Goal: Task Accomplishment & Management: Manage account settings

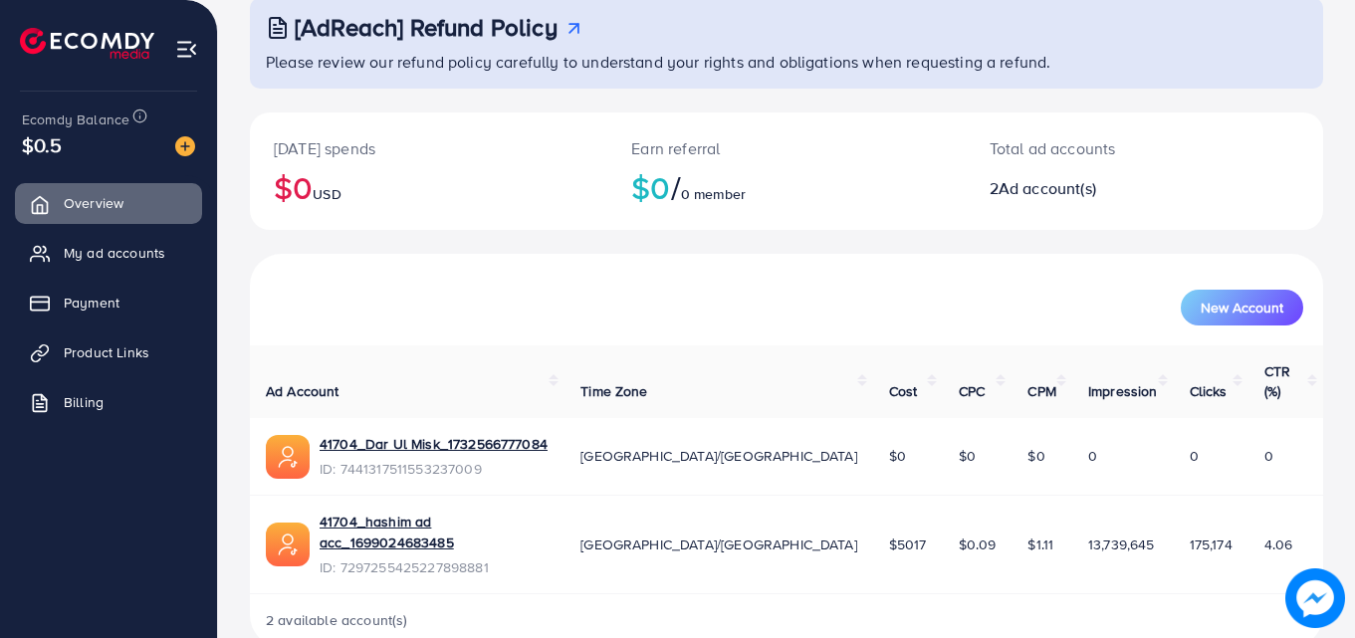
scroll to position [117, 0]
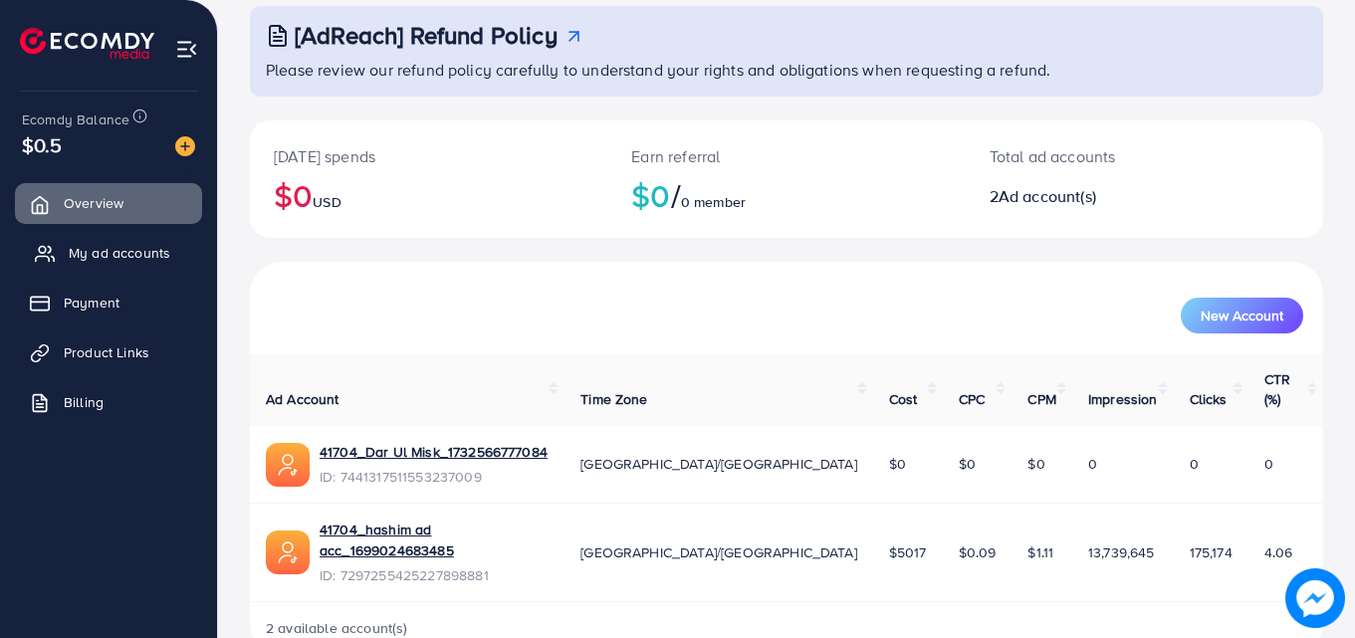
click at [134, 255] on span "My ad accounts" at bounding box center [120, 253] width 102 height 20
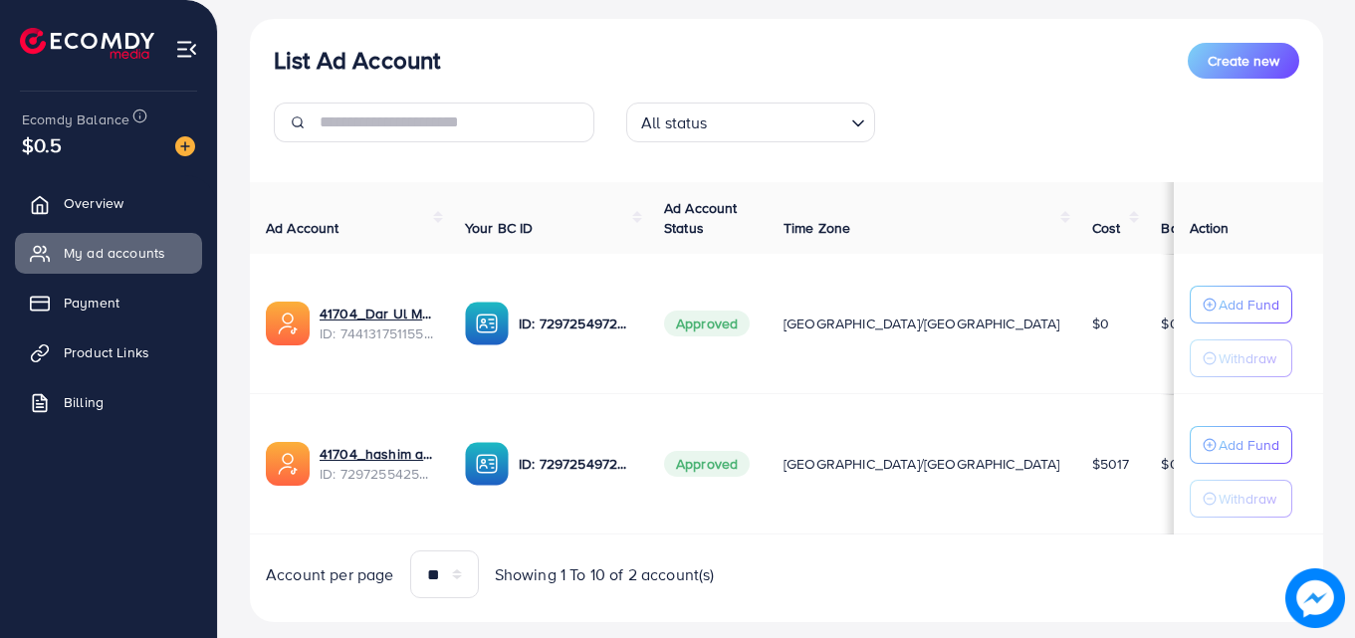
scroll to position [260, 0]
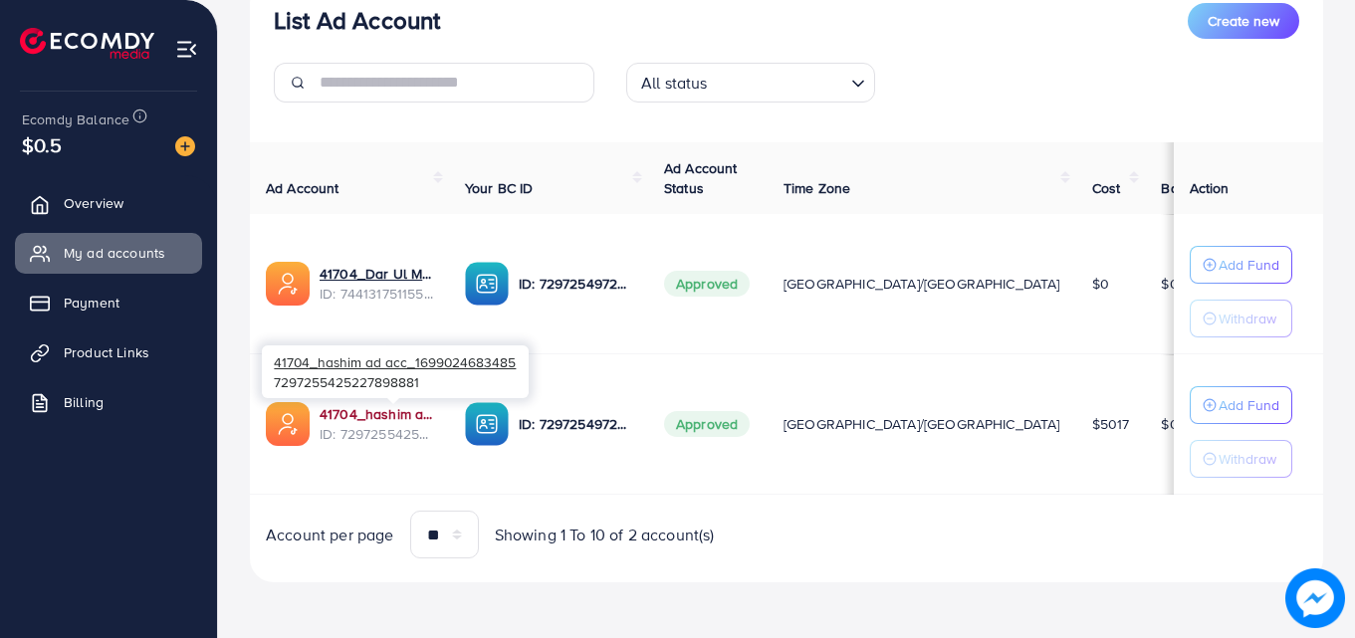
click at [411, 412] on link "41704_hashim ad acc_1699024683485" at bounding box center [377, 414] width 114 height 20
click at [347, 407] on link "41704_hashim ad acc_1699024683485" at bounding box center [377, 414] width 114 height 20
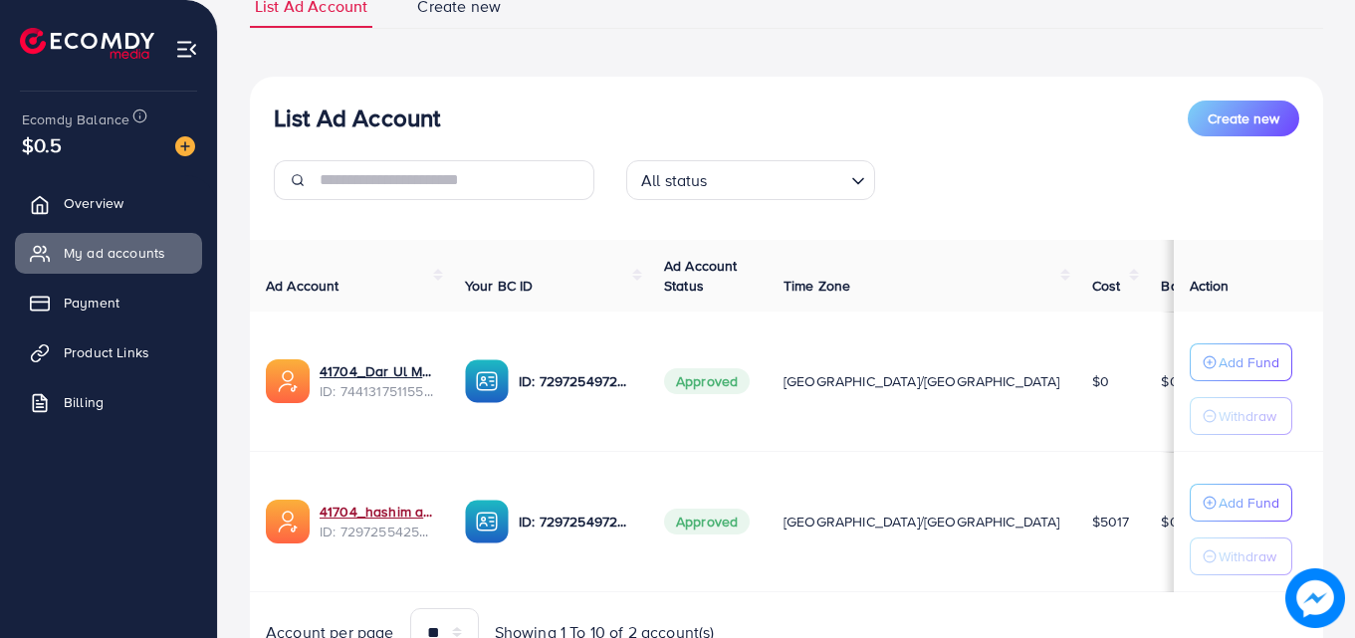
scroll to position [0, 0]
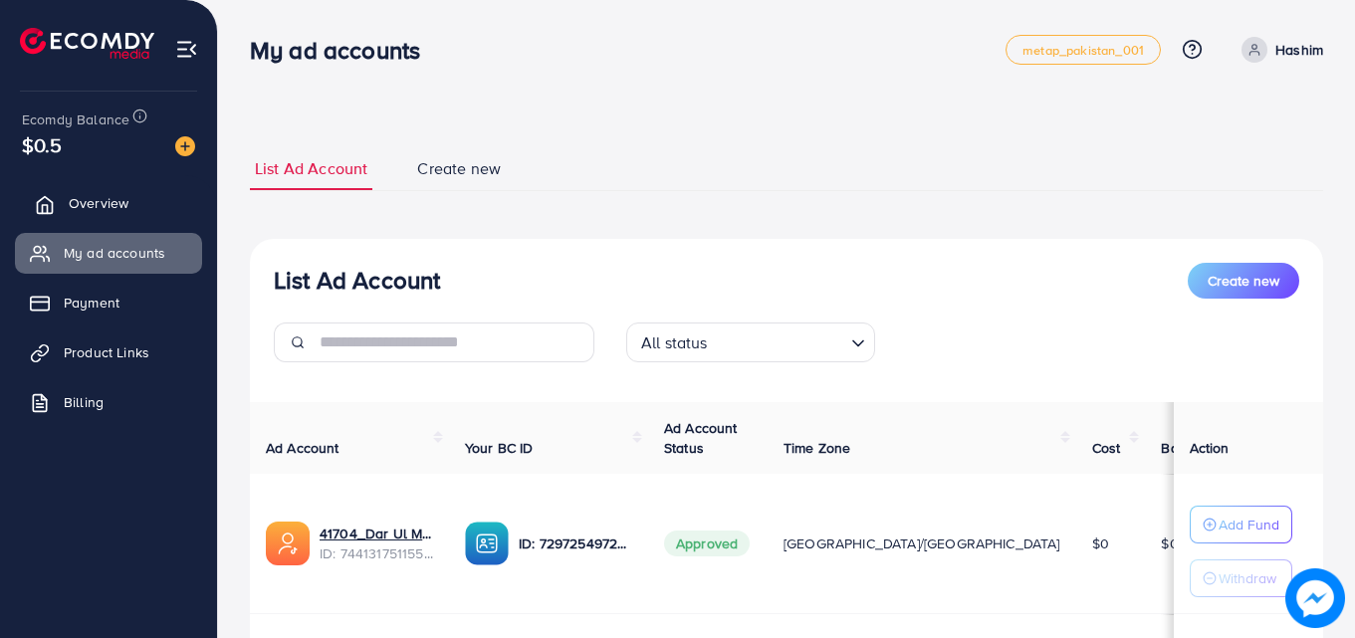
click at [107, 199] on span "Overview" at bounding box center [99, 203] width 60 height 20
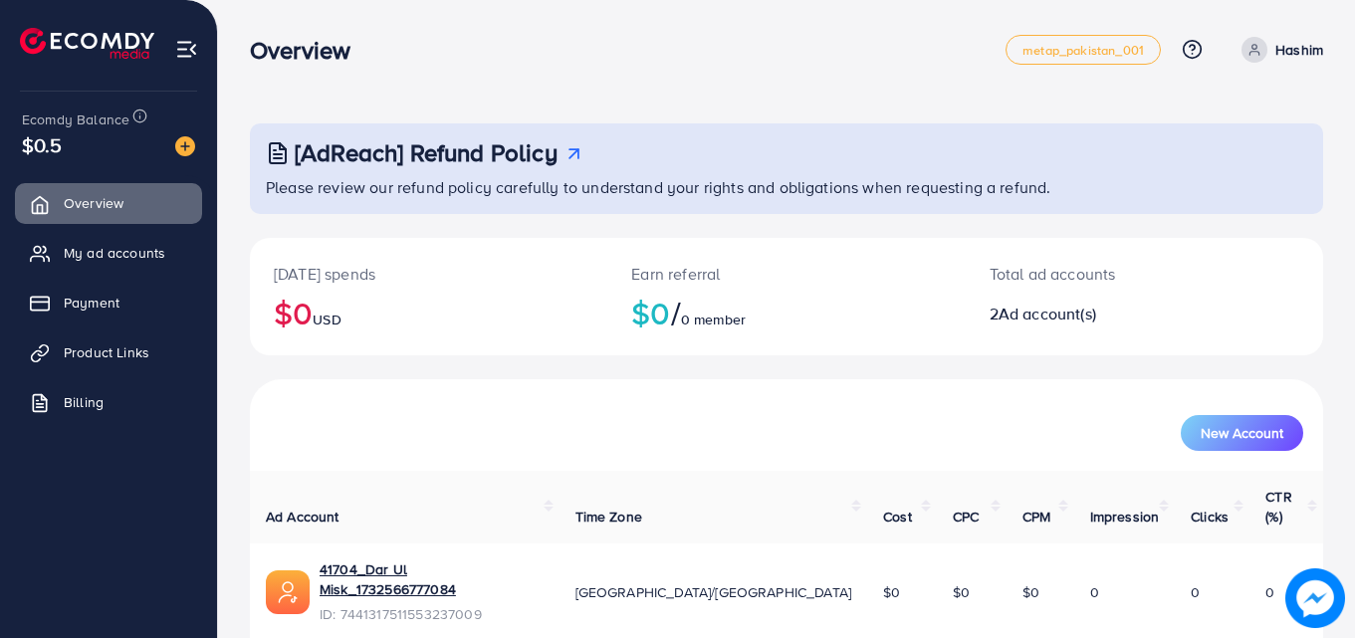
click at [1262, 46] on icon at bounding box center [1255, 50] width 14 height 14
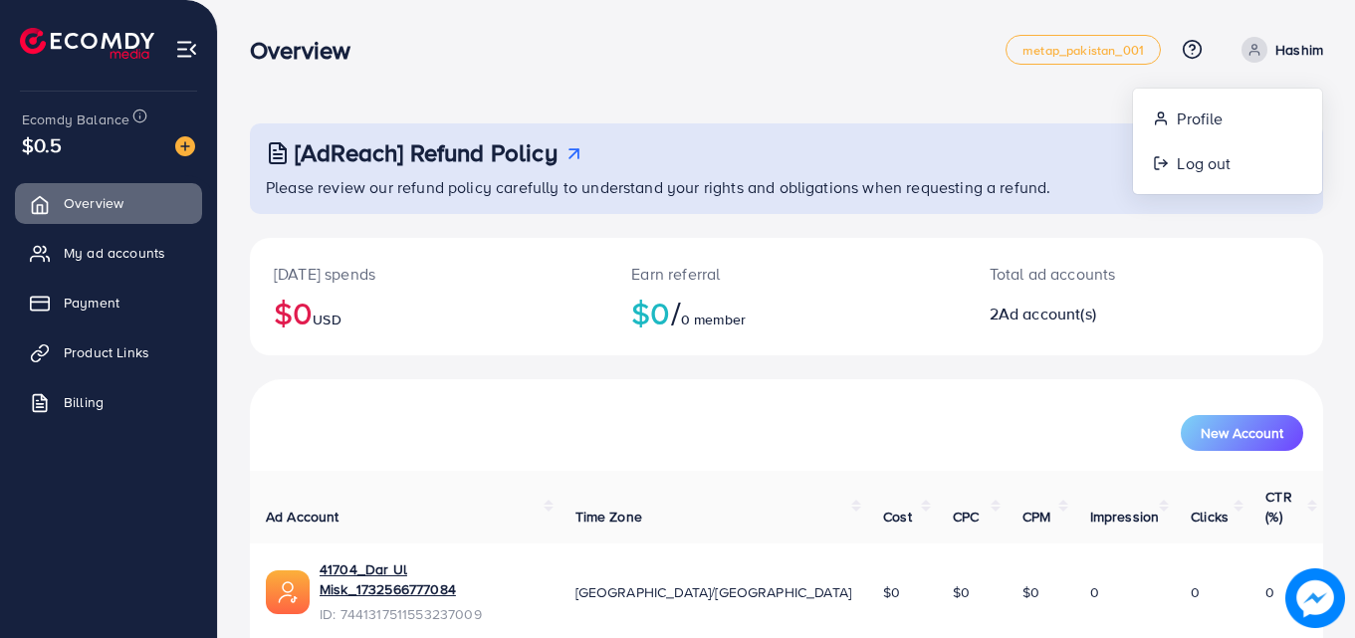
click at [1001, 108] on div "[AdReach] Refund Policy Please review our refund policy carefully to understand…" at bounding box center [786, 412] width 1137 height 824
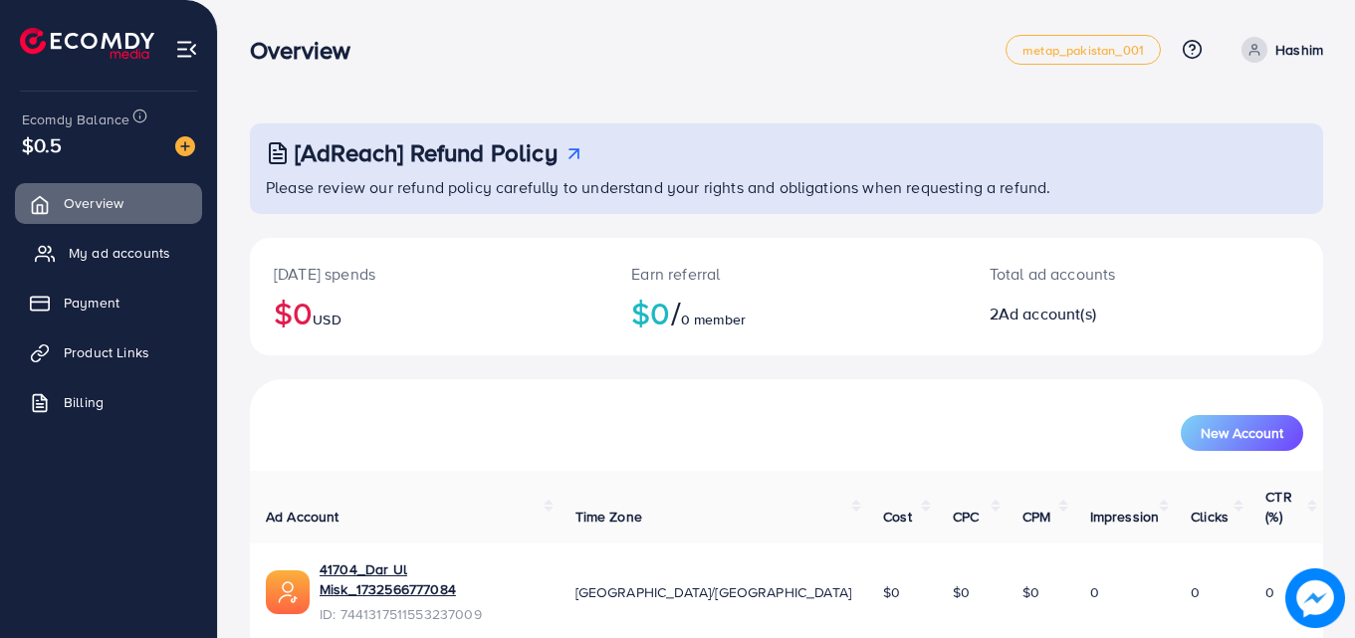
click at [117, 260] on span "My ad accounts" at bounding box center [120, 253] width 102 height 20
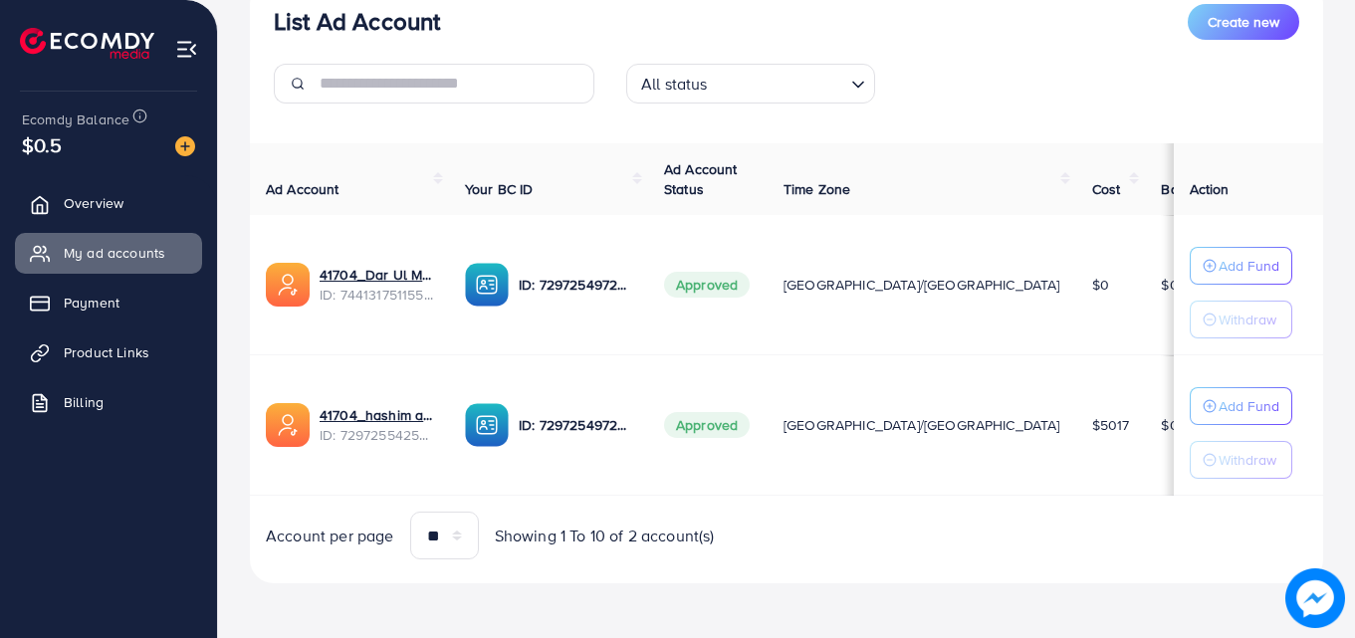
scroll to position [260, 0]
click at [144, 307] on link "Payment" at bounding box center [108, 303] width 187 height 40
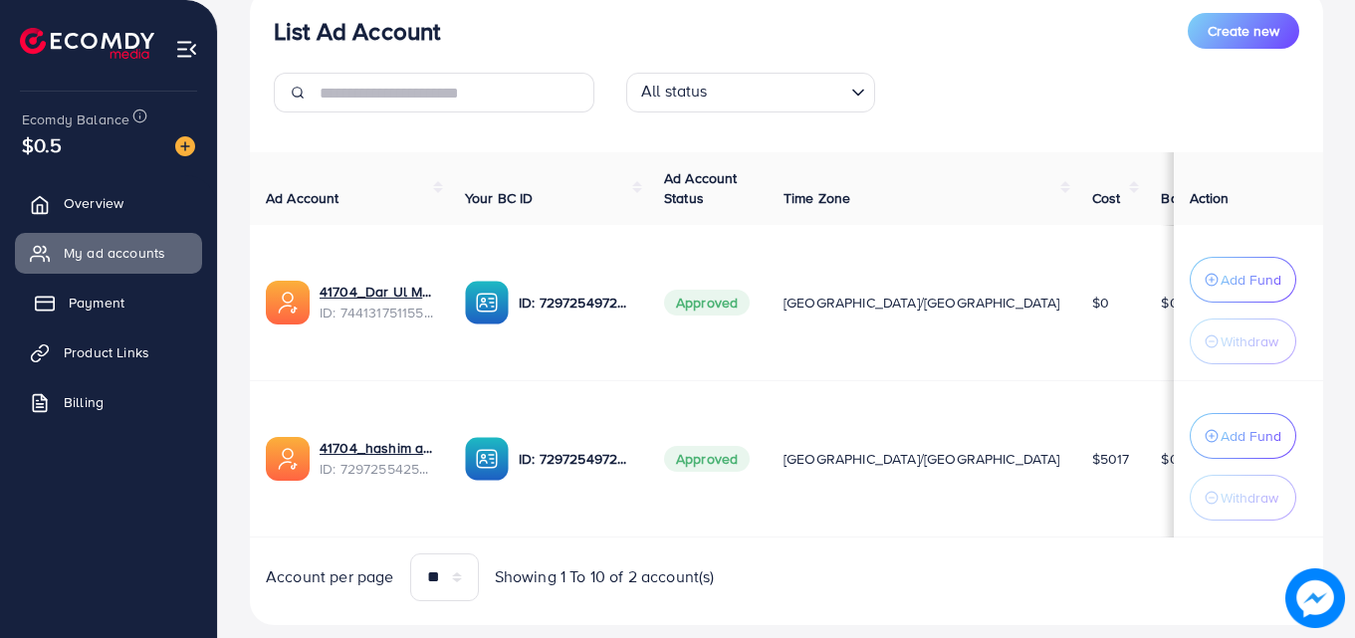
scroll to position [270, 0]
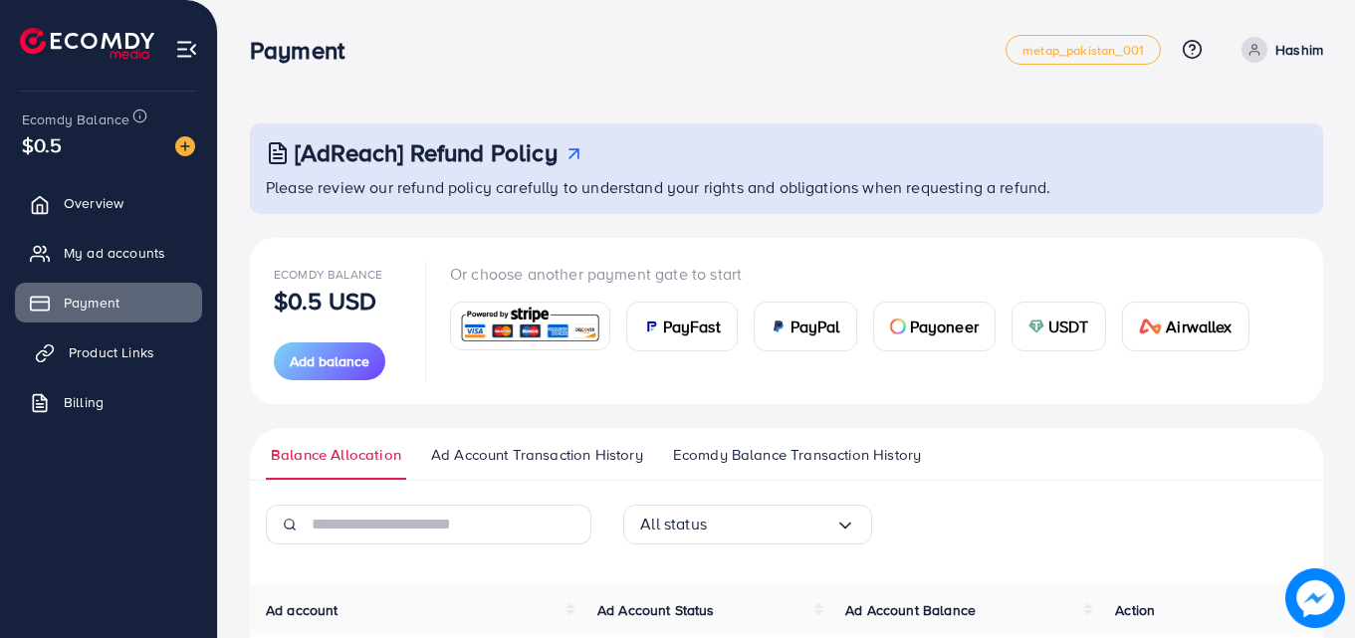
click at [142, 349] on span "Product Links" at bounding box center [112, 353] width 86 height 20
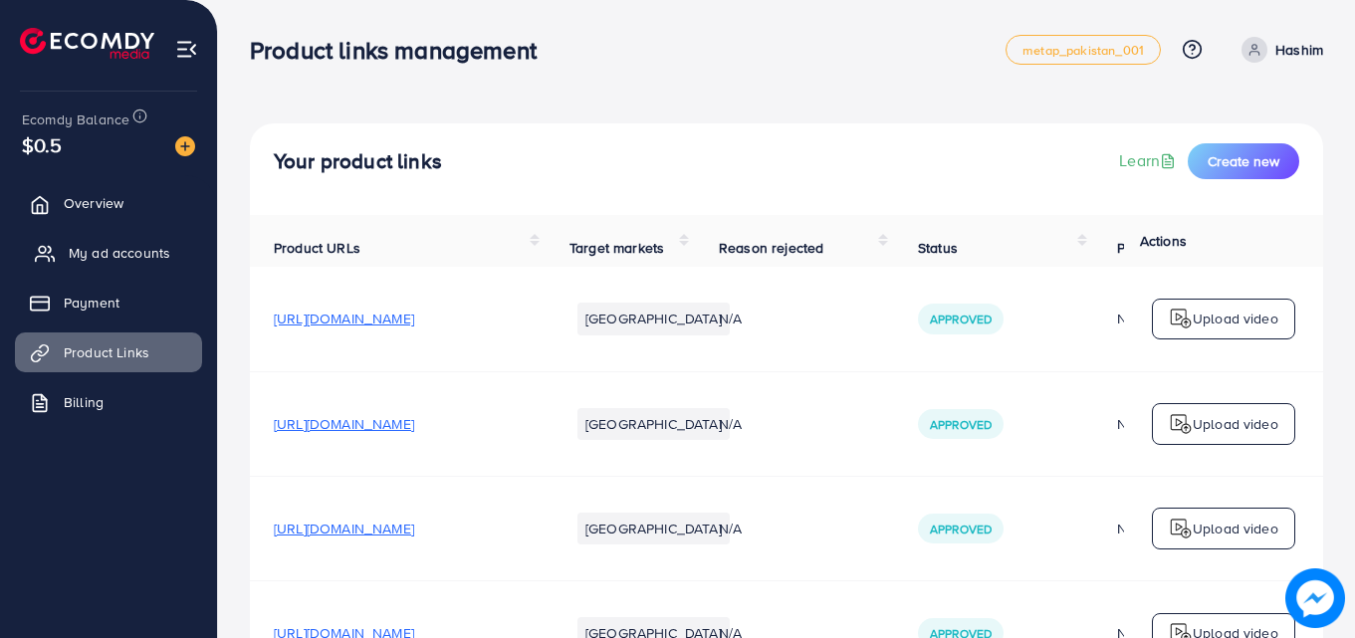
click at [108, 235] on link "My ad accounts" at bounding box center [108, 253] width 187 height 40
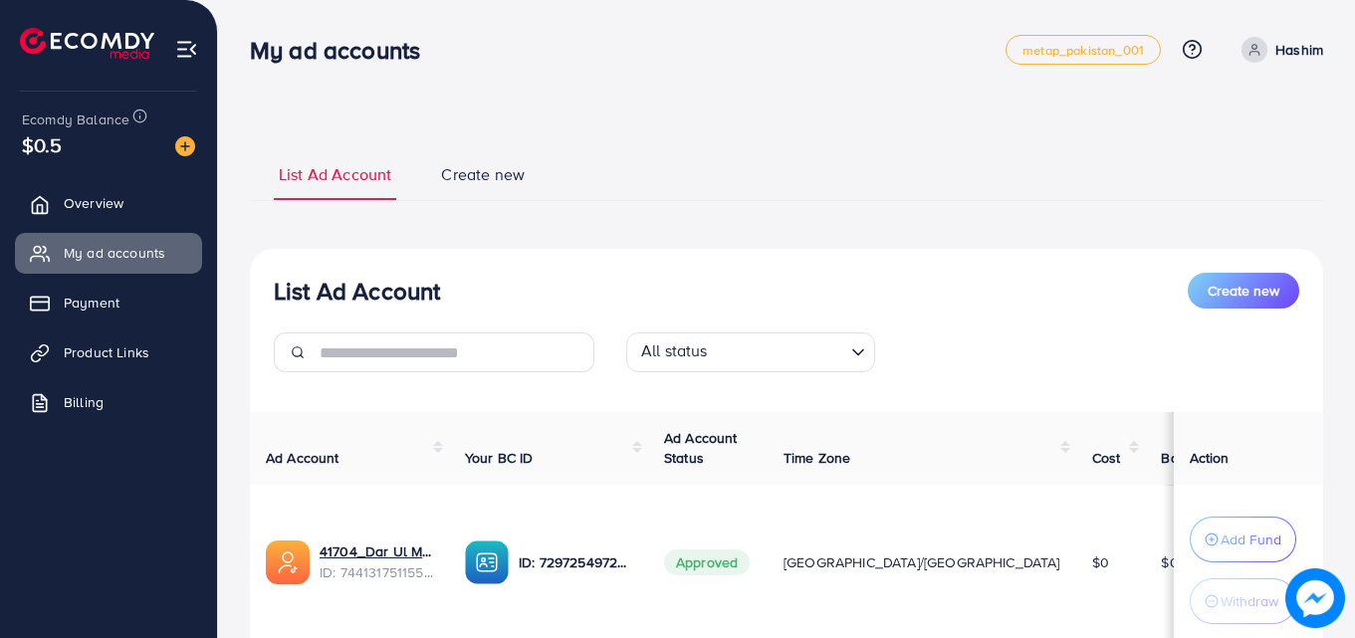
scroll to position [303, 0]
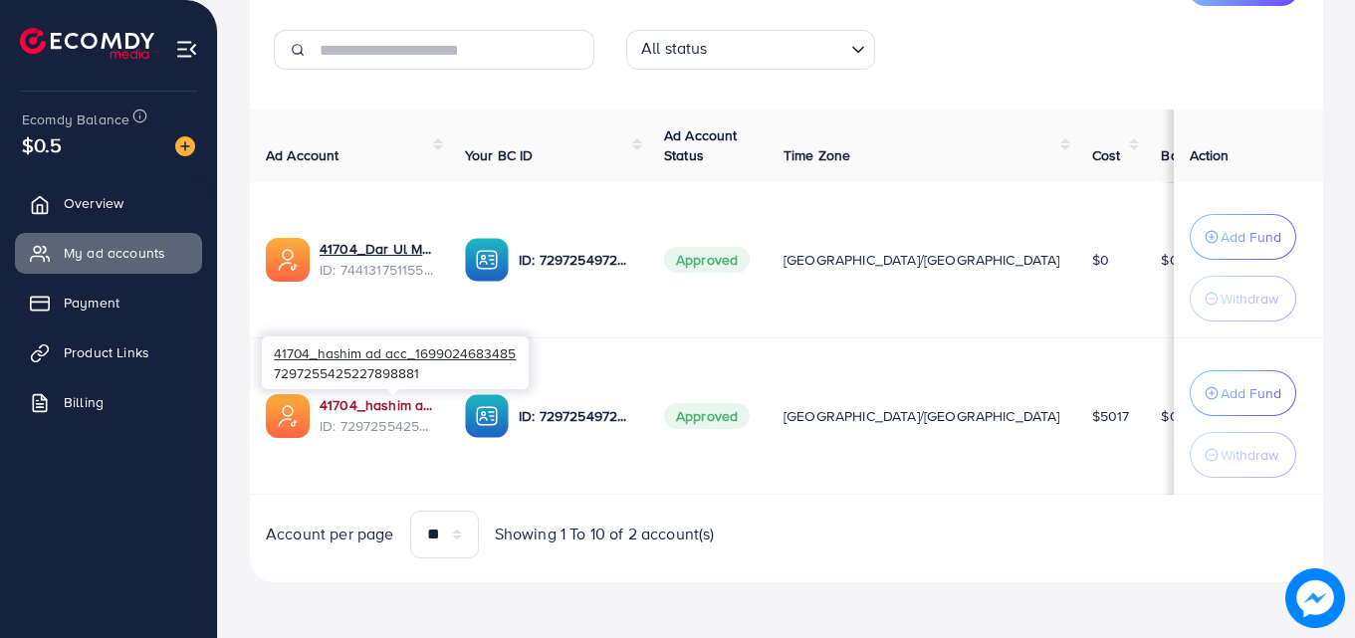
click at [433, 407] on link "41704_hashim ad acc_1699024683485" at bounding box center [377, 405] width 114 height 20
click at [404, 398] on link "41704_hashim ad acc_1699024683485" at bounding box center [377, 405] width 114 height 20
